Goal: Use online tool/utility: Utilize a website feature to perform a specific function

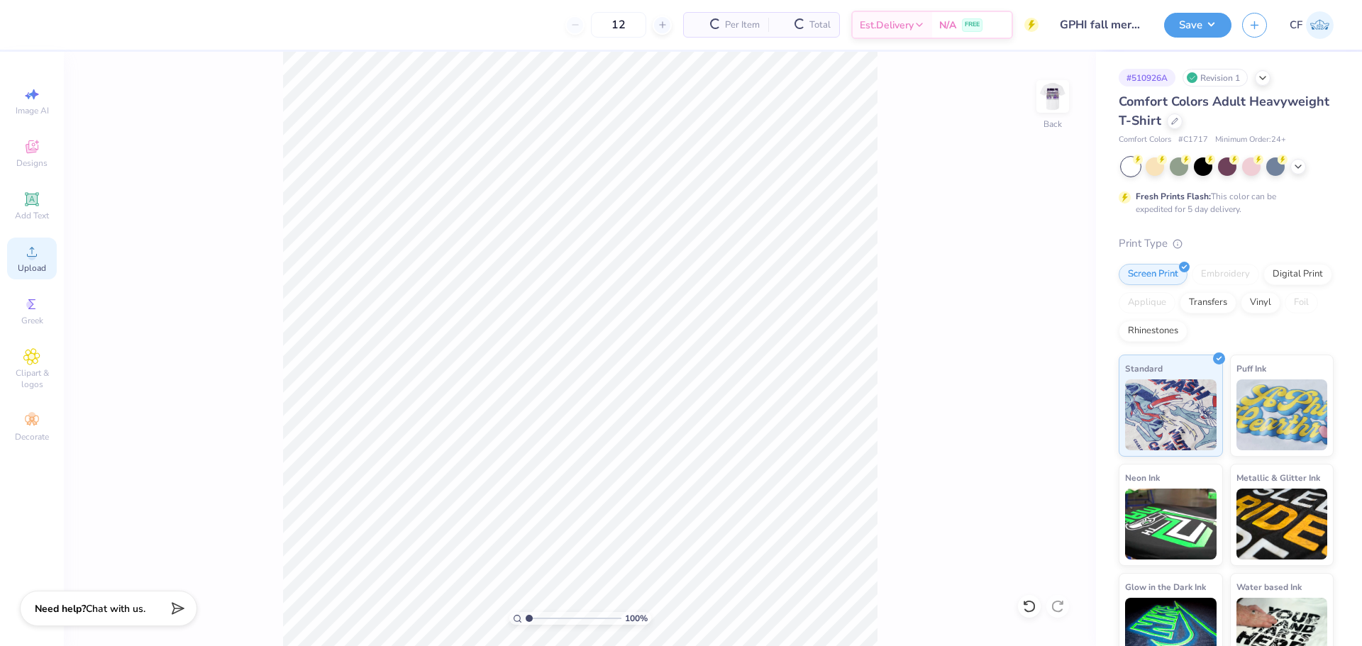
click at [23, 261] on div "Upload" at bounding box center [32, 259] width 50 height 42
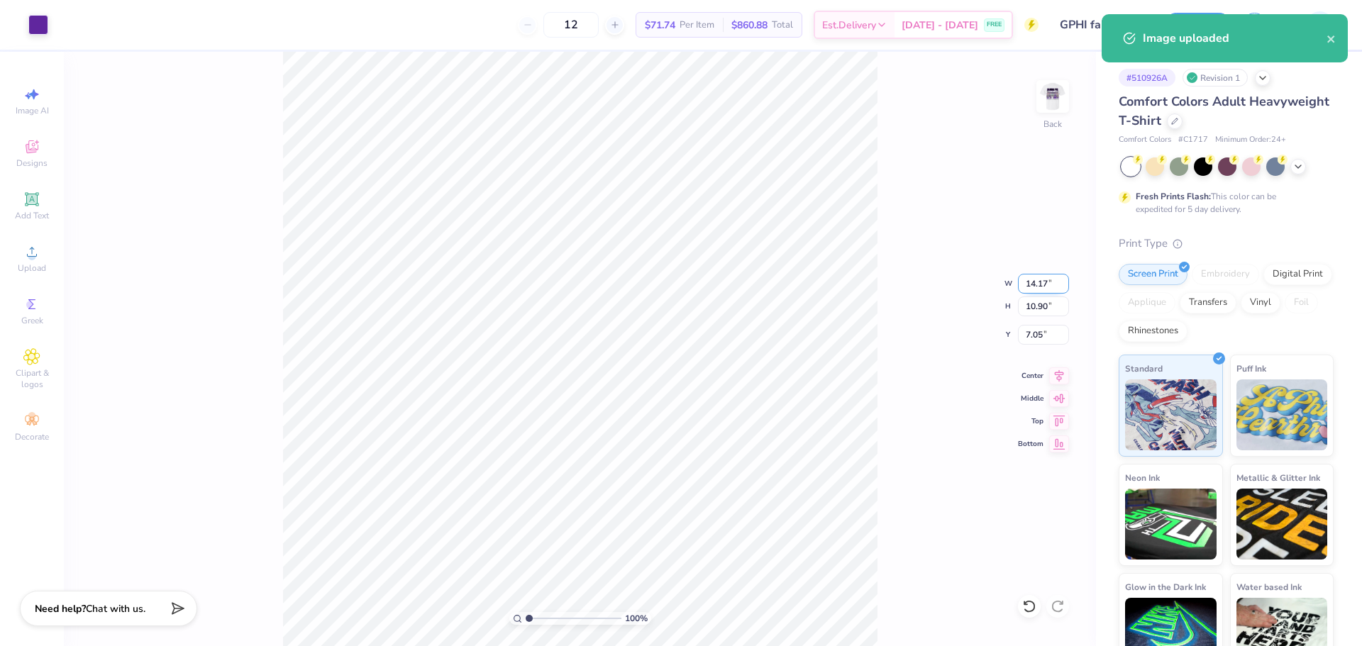
click at [1048, 285] on input "14.17" at bounding box center [1043, 284] width 51 height 20
type input "3.50"
type input "2.69"
type input "11.15"
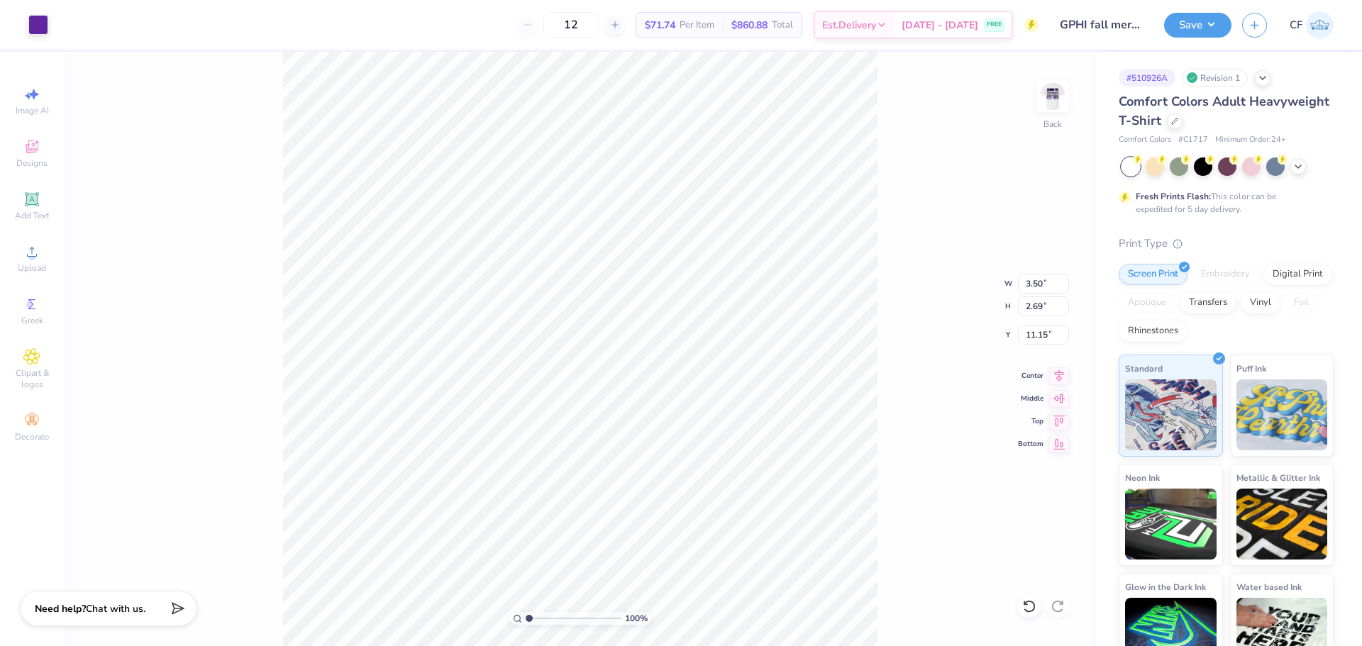
type input "3.00"
click at [1058, 107] on img at bounding box center [1052, 96] width 57 height 57
click at [11, 260] on div "Upload" at bounding box center [32, 259] width 50 height 42
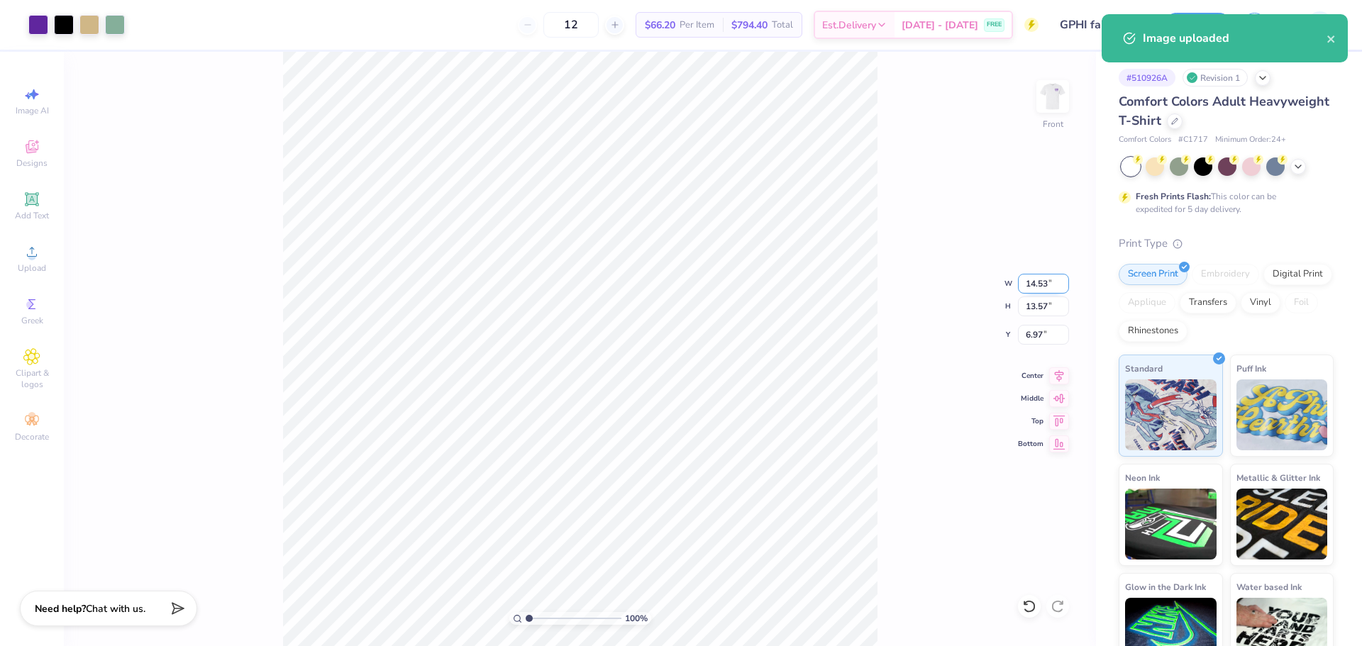
click at [1032, 285] on input "14.53" at bounding box center [1043, 284] width 51 height 20
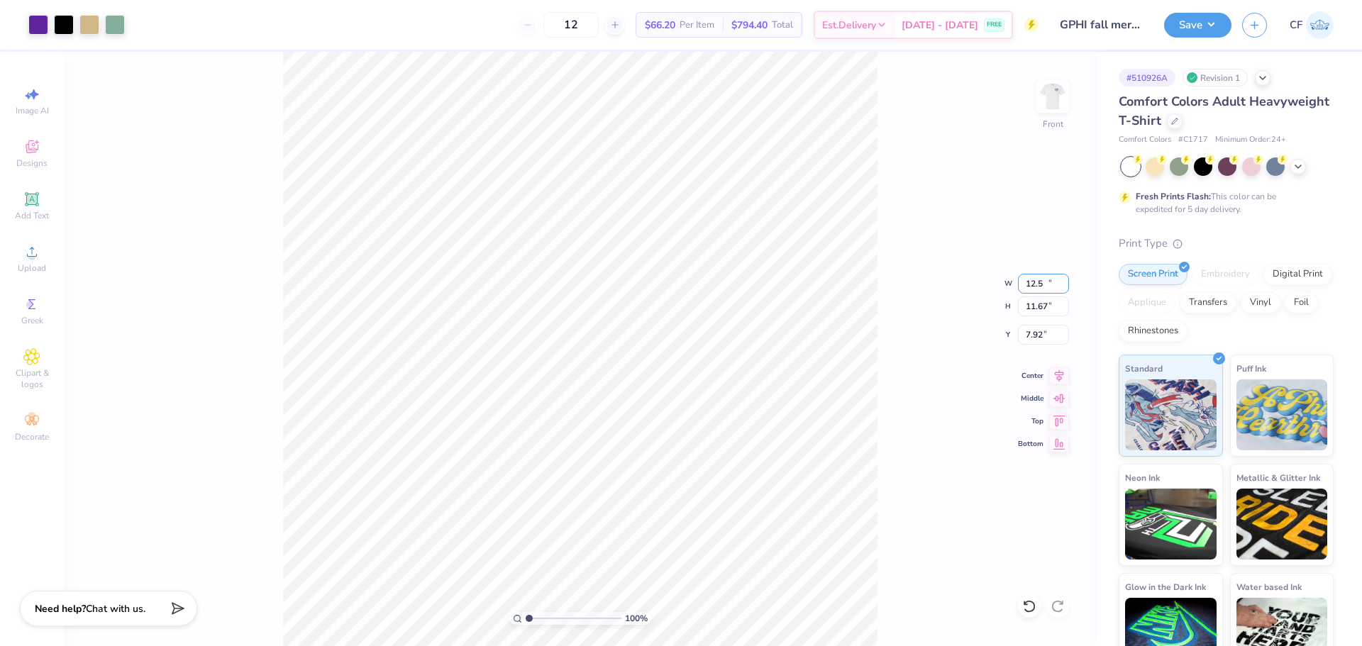
type input "12.50"
type input "11.67"
click at [1039, 328] on input "7.92" at bounding box center [1043, 335] width 51 height 20
type input "3.00"
click at [1212, 23] on button "Save" at bounding box center [1197, 23] width 67 height 25
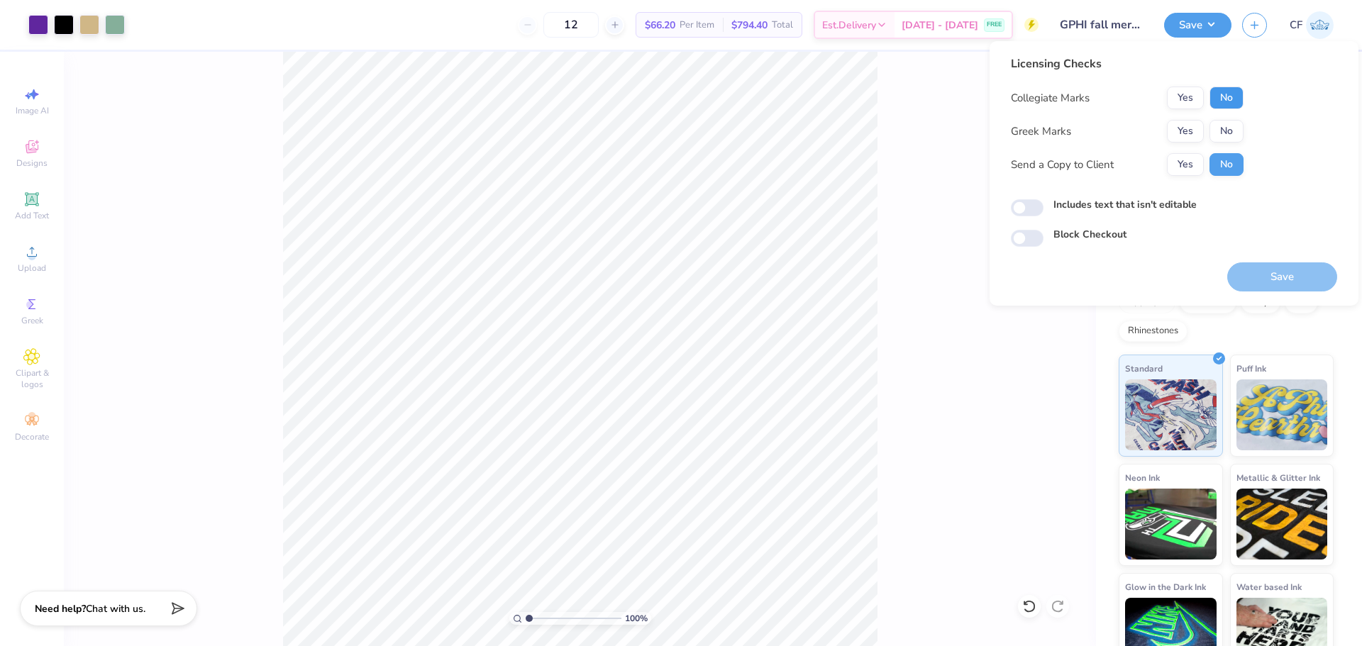
click at [1226, 100] on button "No" at bounding box center [1227, 98] width 34 height 23
drag, startPoint x: 1202, startPoint y: 127, endPoint x: 1194, endPoint y: 150, distance: 24.7
click at [1200, 127] on button "Yes" at bounding box center [1185, 131] width 37 height 23
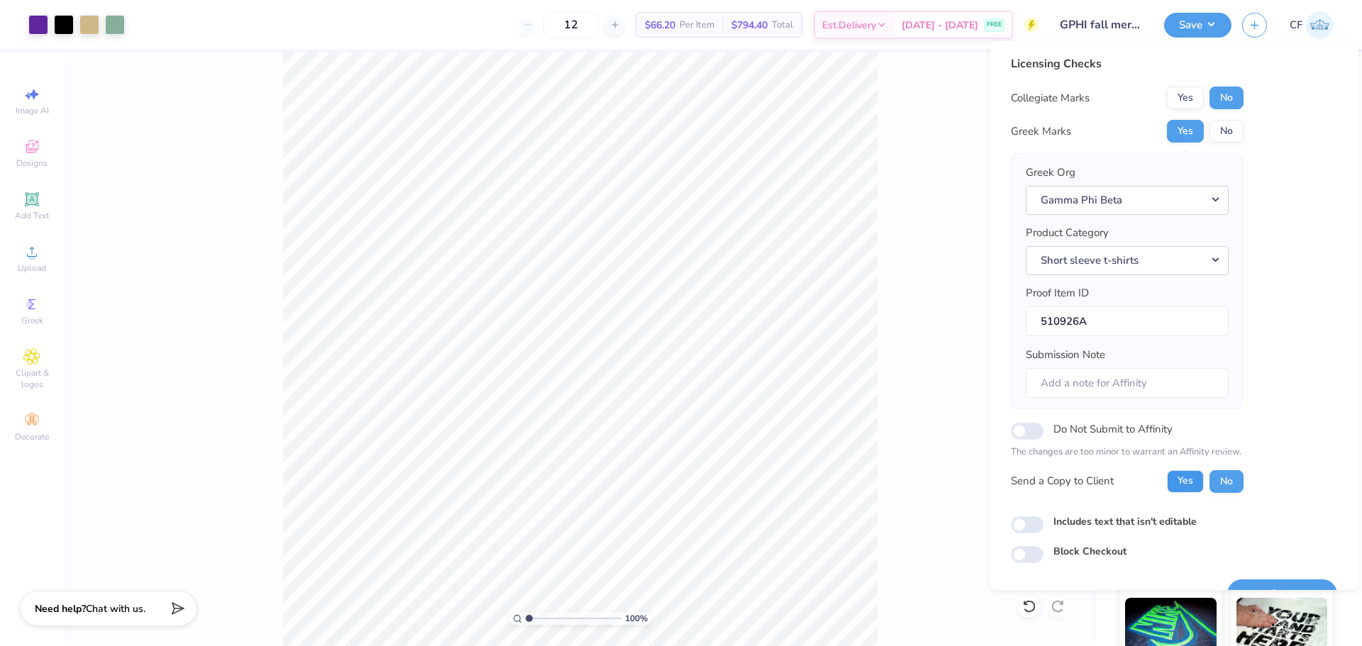
click at [1177, 485] on button "Yes" at bounding box center [1185, 481] width 37 height 23
click at [1022, 534] on div "Licensing Checks Collegiate Marks Yes No Greek Marks Yes No Greek Org Gamma Phi…" at bounding box center [1174, 309] width 326 height 508
click at [1040, 526] on input "Includes text that isn't editable" at bounding box center [1027, 524] width 33 height 17
checkbox input "true"
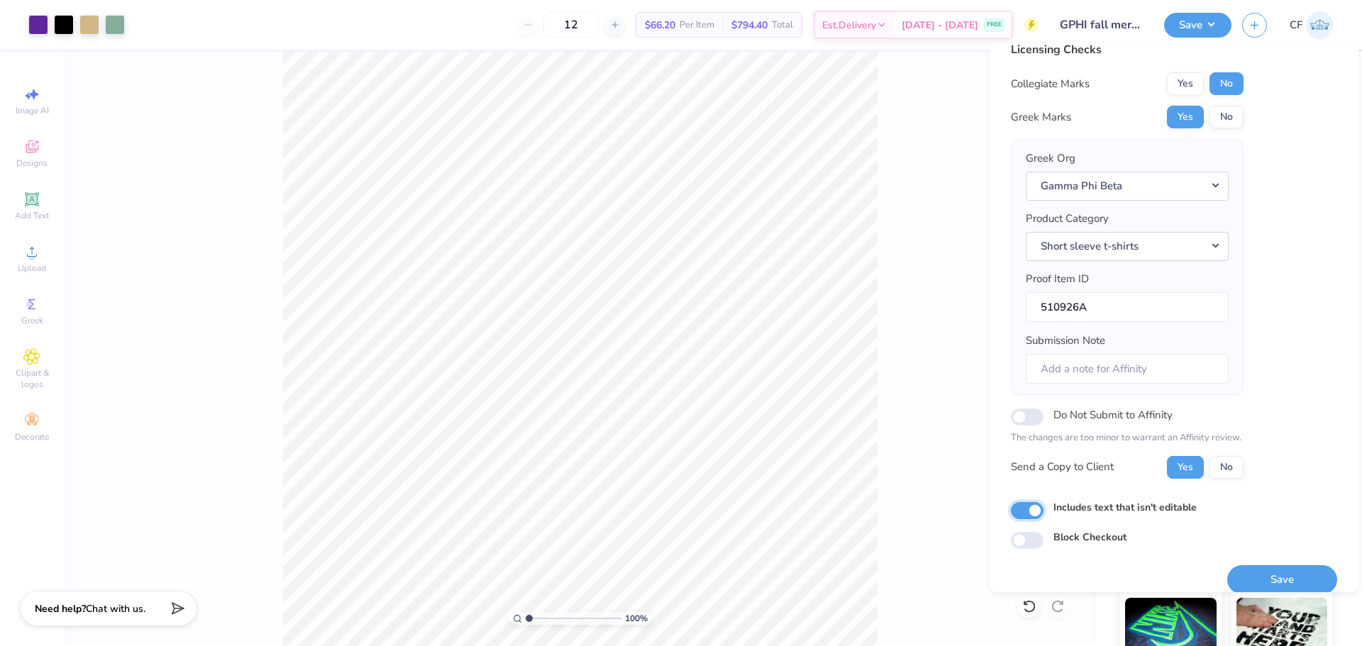
scroll to position [32, 0]
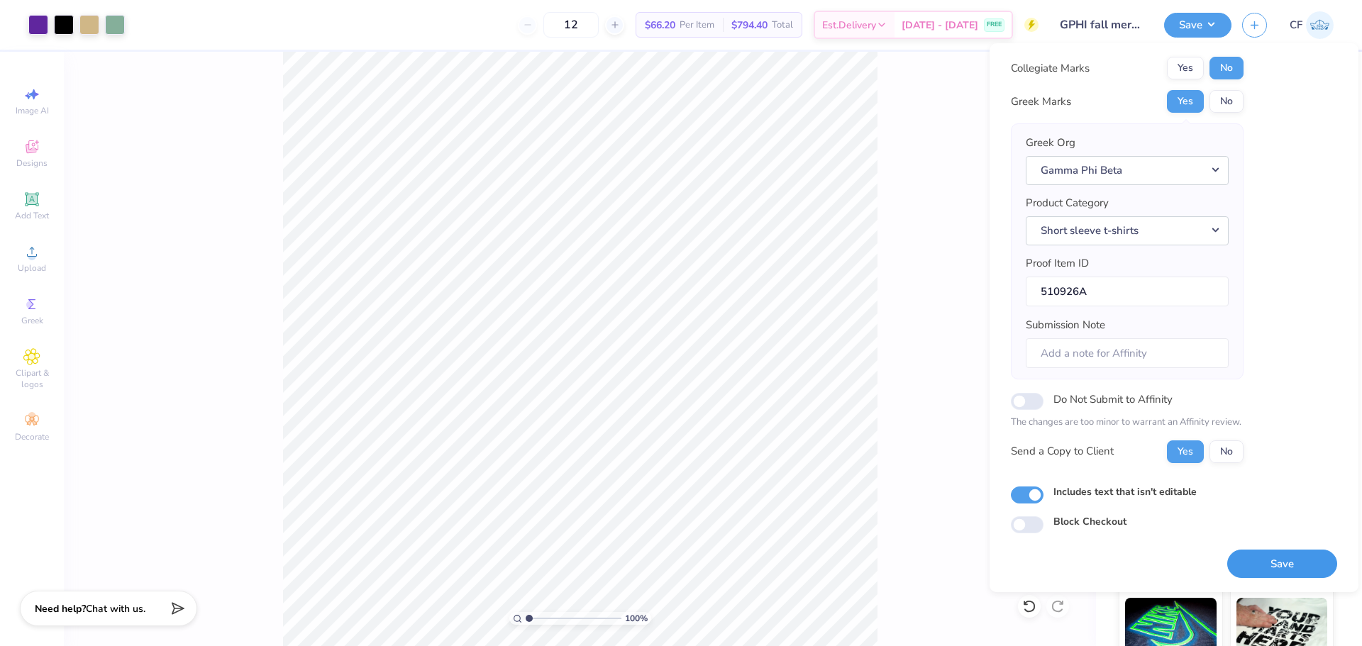
click at [1270, 559] on button "Save" at bounding box center [1282, 564] width 110 height 29
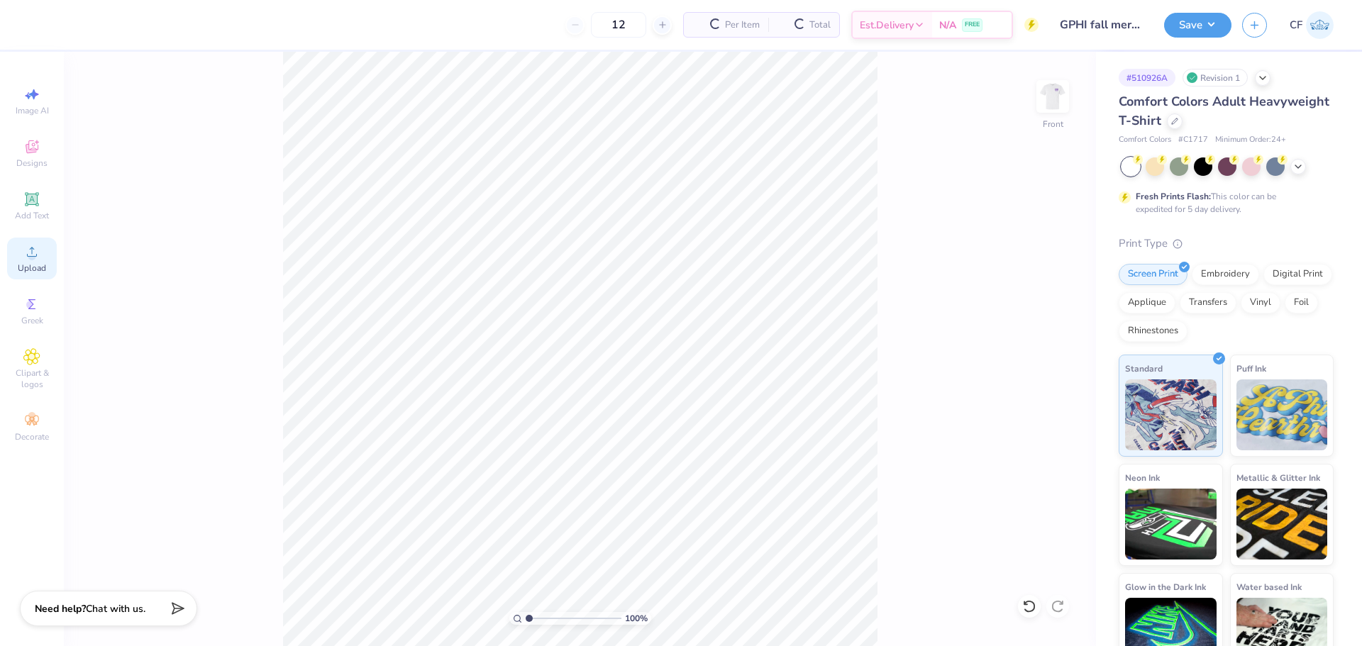
click at [30, 261] on div "Upload" at bounding box center [32, 259] width 50 height 42
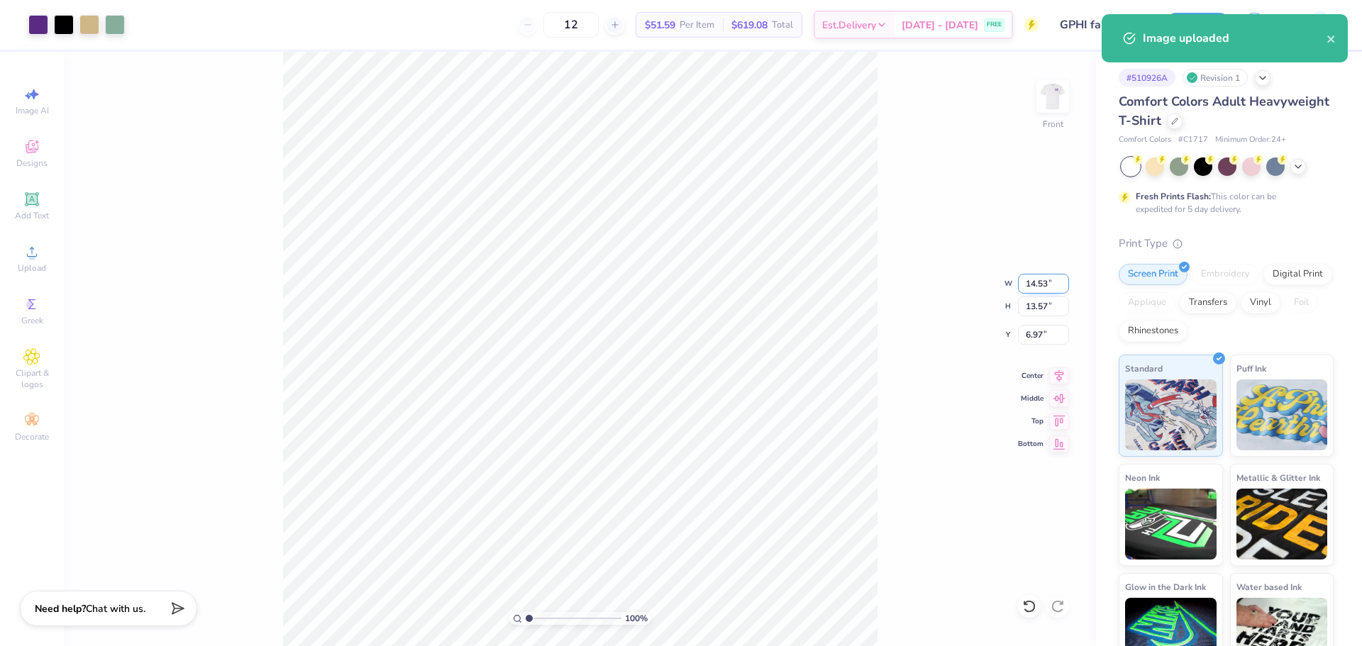
click at [1035, 283] on input "14.53" at bounding box center [1043, 284] width 51 height 20
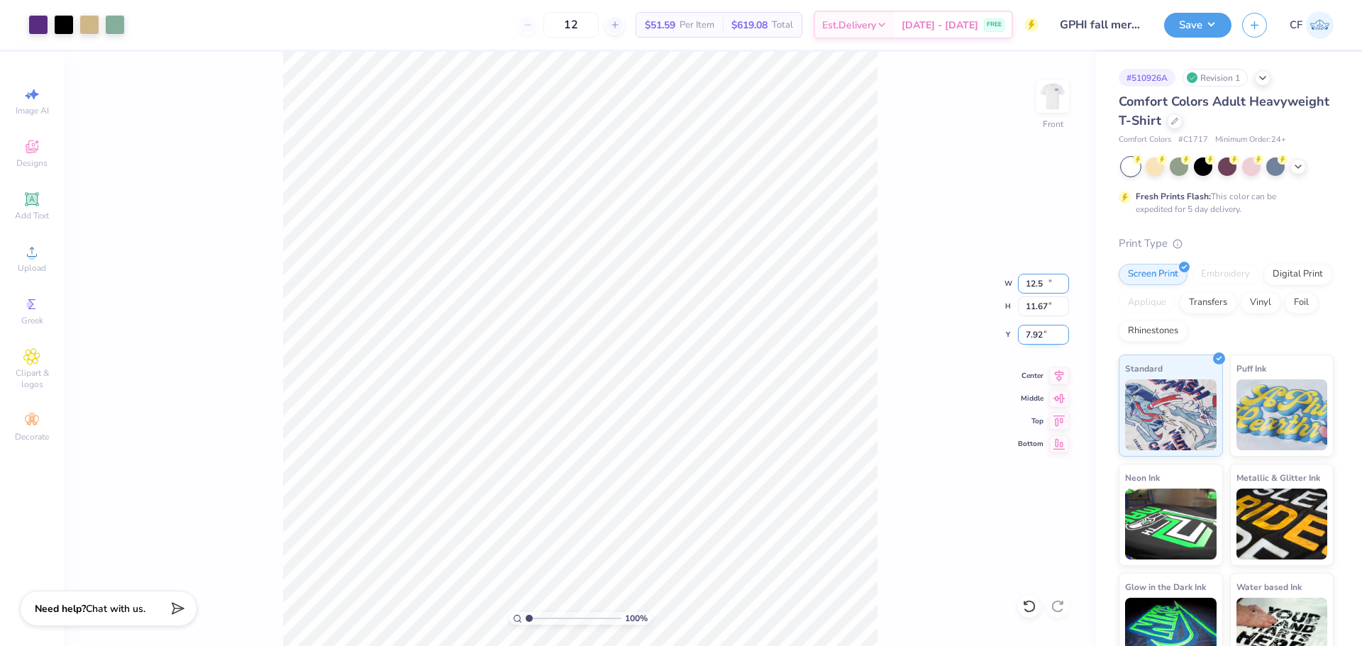
type input "12.50"
type input "11.67"
click at [1040, 334] on input "7.92" at bounding box center [1043, 335] width 51 height 20
type input "3.00"
click at [1051, 96] on img at bounding box center [1052, 96] width 57 height 57
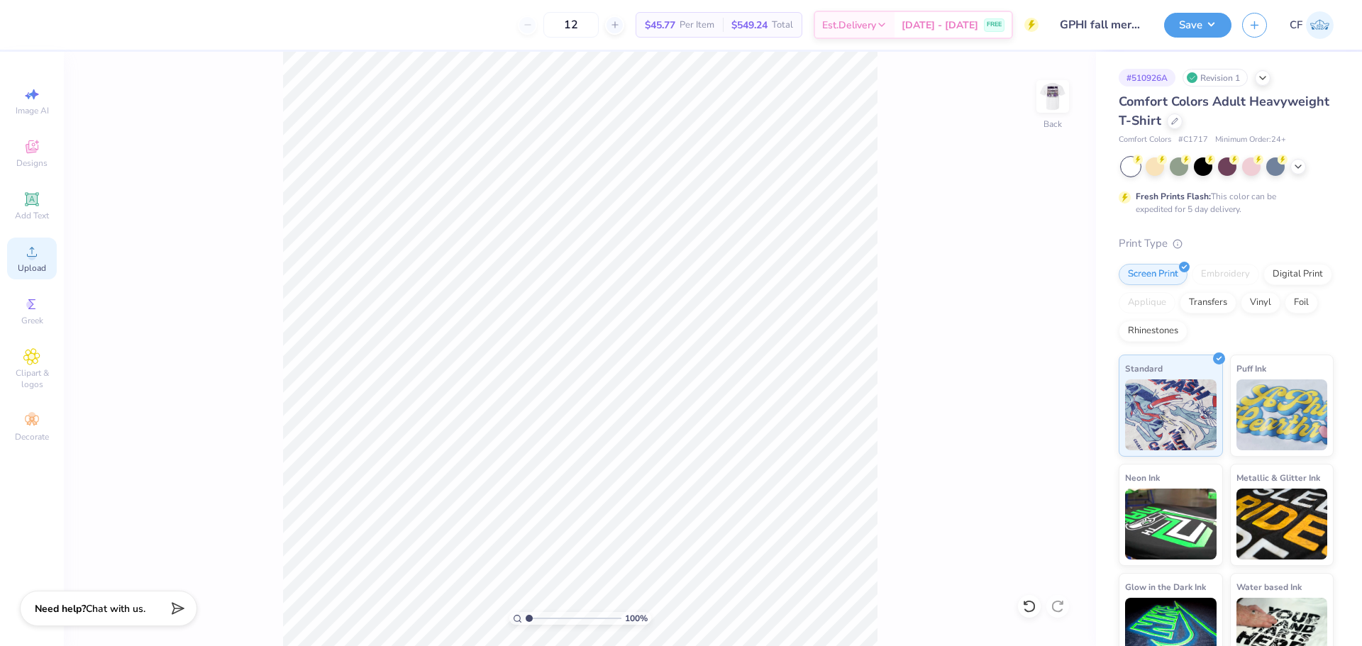
click at [20, 266] on span "Upload" at bounding box center [32, 268] width 28 height 11
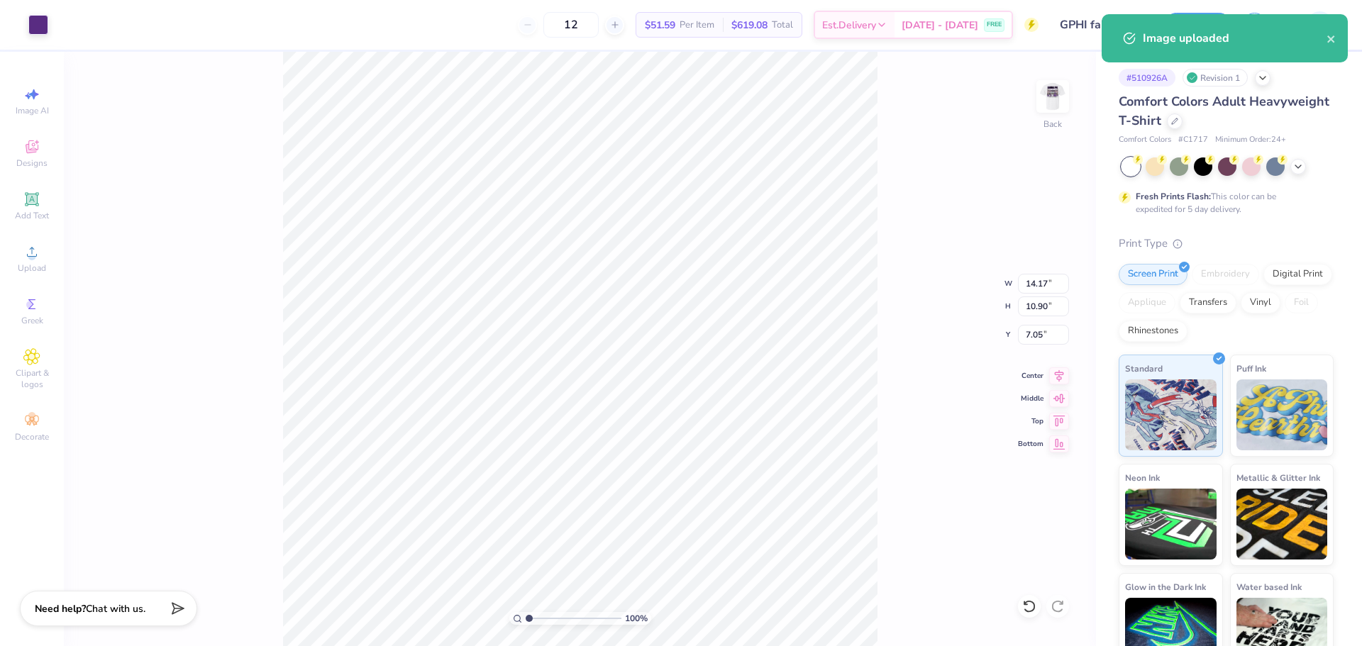
click at [1037, 270] on div "100 % Back W 14.17 14.17 " H 10.90 10.90 " Y 7.05 7.05 " Center Middle Top Bott…" at bounding box center [580, 349] width 1032 height 595
click at [1037, 287] on input "14.17" at bounding box center [1043, 284] width 51 height 20
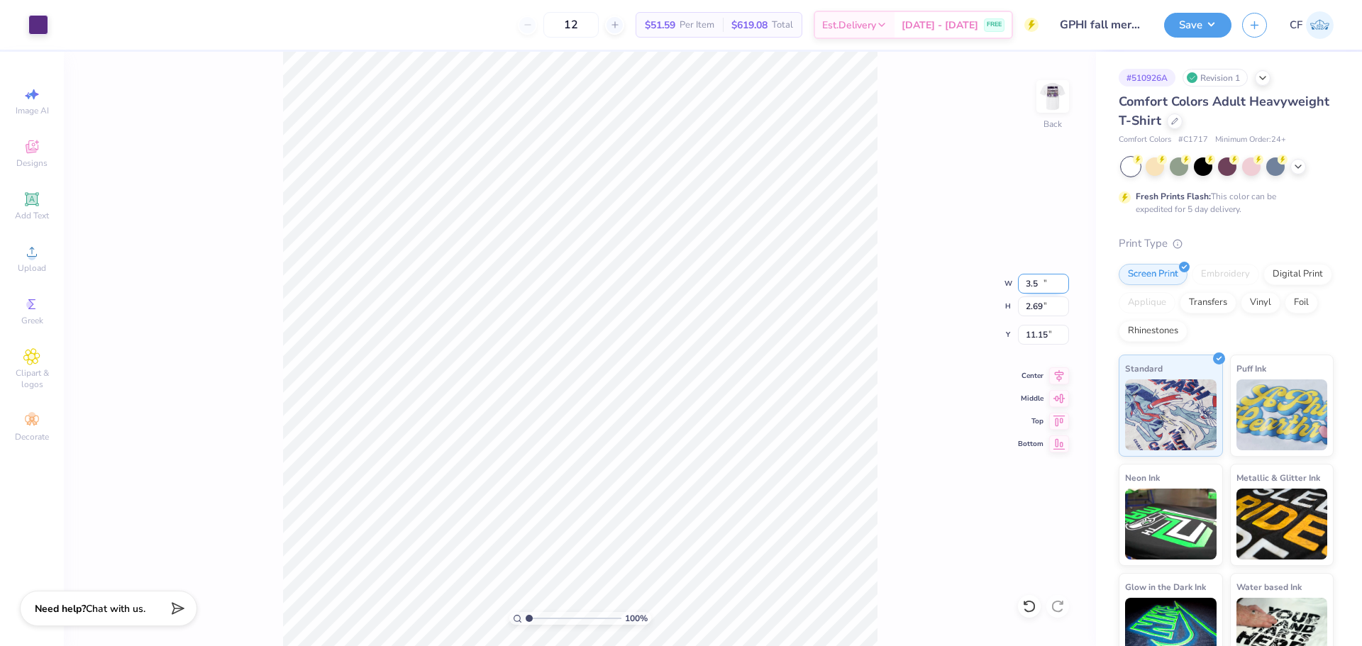
type input "3.50"
type input "2.69"
click at [1031, 333] on input "11.15" at bounding box center [1043, 335] width 51 height 20
type input "3.00"
click at [1195, 27] on button "Save" at bounding box center [1197, 23] width 67 height 25
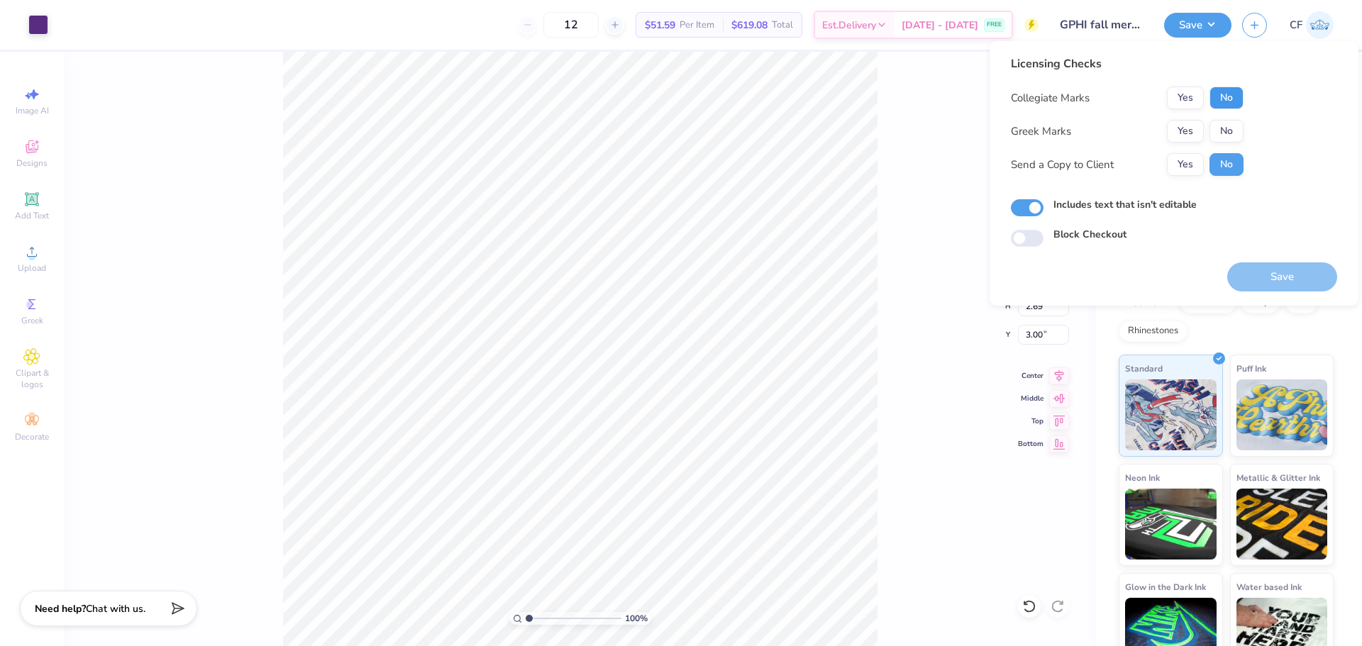
click at [1217, 96] on button "No" at bounding box center [1227, 98] width 34 height 23
click at [1176, 131] on button "Yes" at bounding box center [1185, 131] width 37 height 23
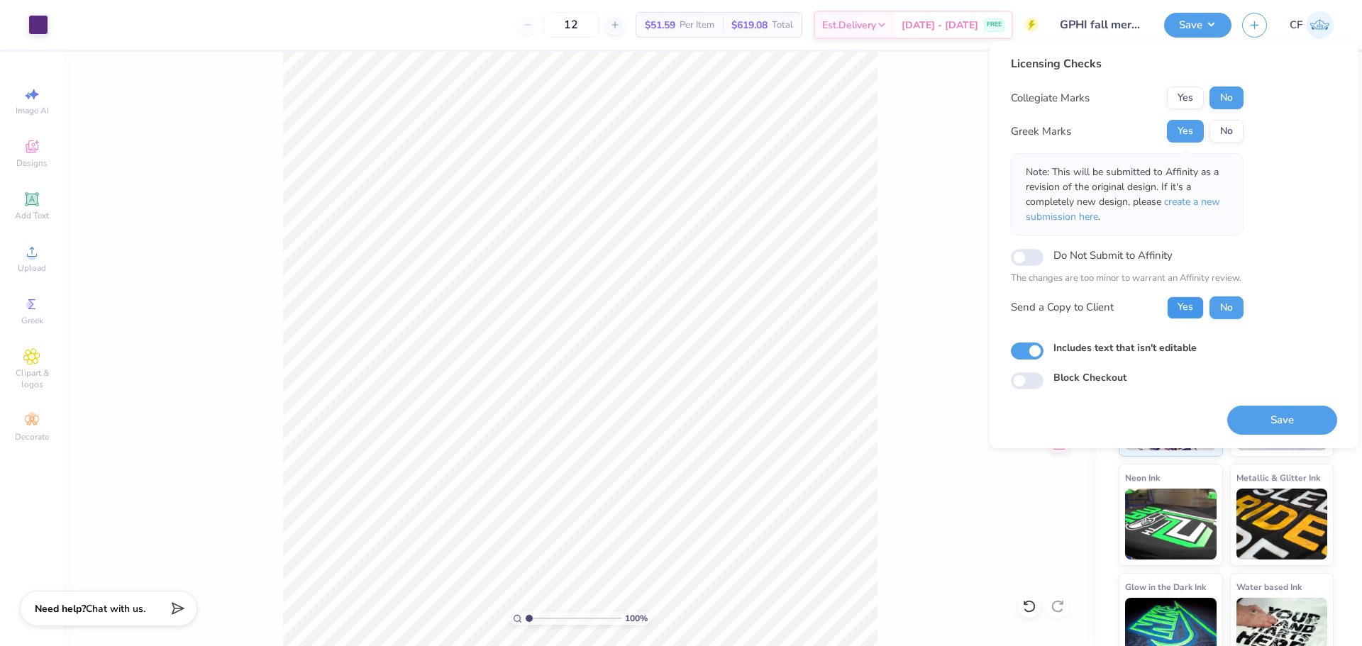
click at [1188, 306] on button "Yes" at bounding box center [1185, 308] width 37 height 23
click at [1275, 424] on button "Save" at bounding box center [1282, 420] width 110 height 29
